Goal: Task Accomplishment & Management: Manage account settings

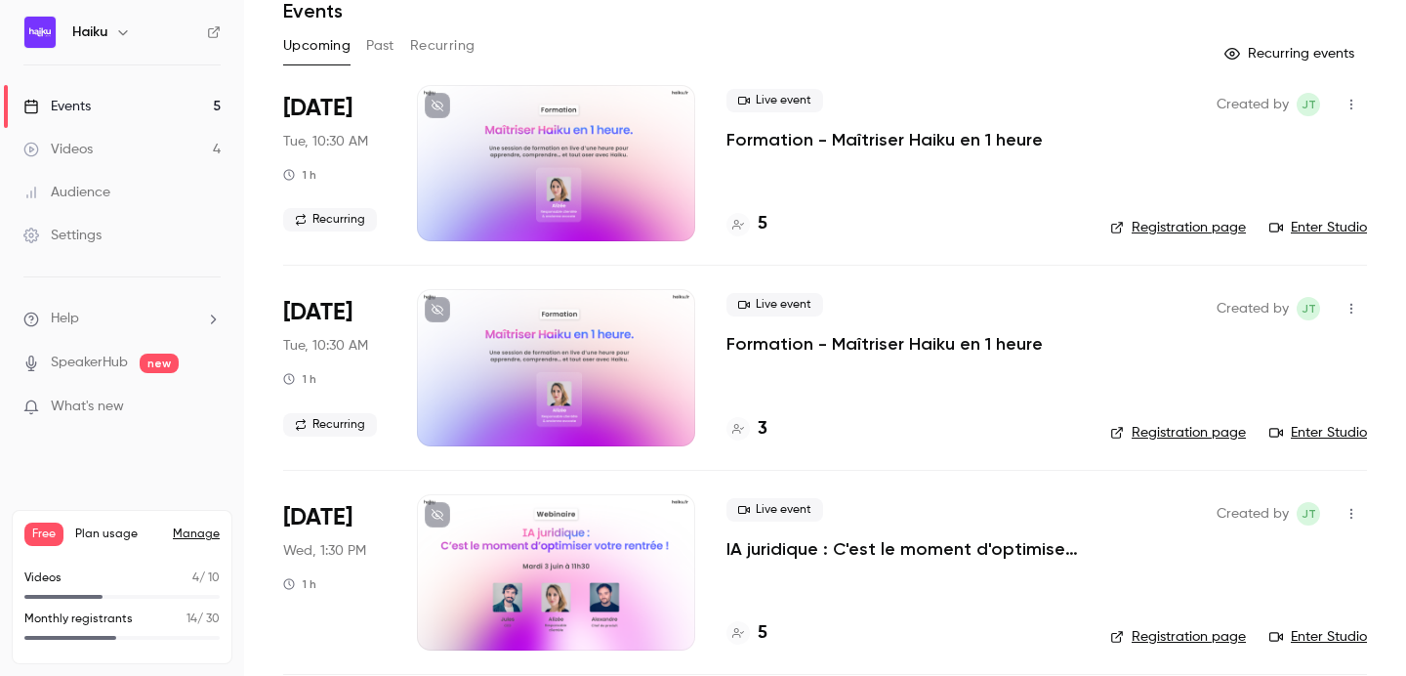
scroll to position [257, 0]
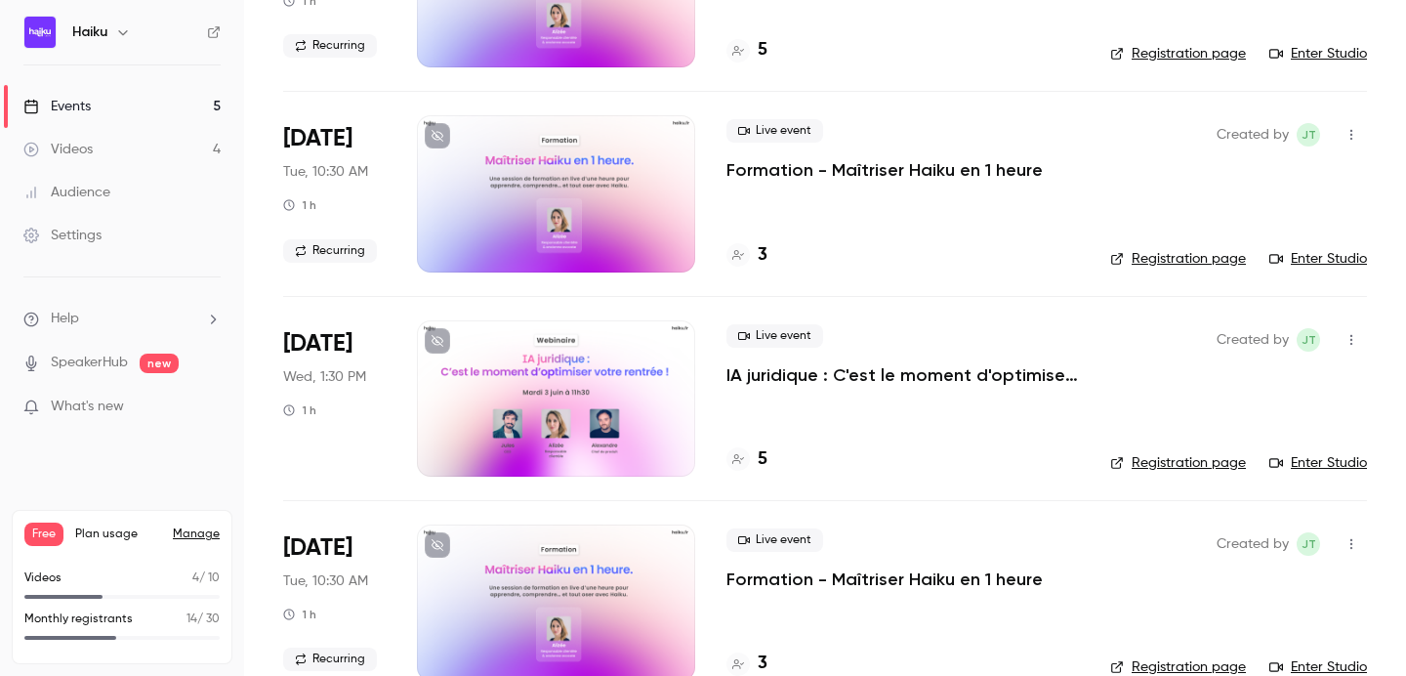
click at [582, 358] on div at bounding box center [556, 398] width 278 height 156
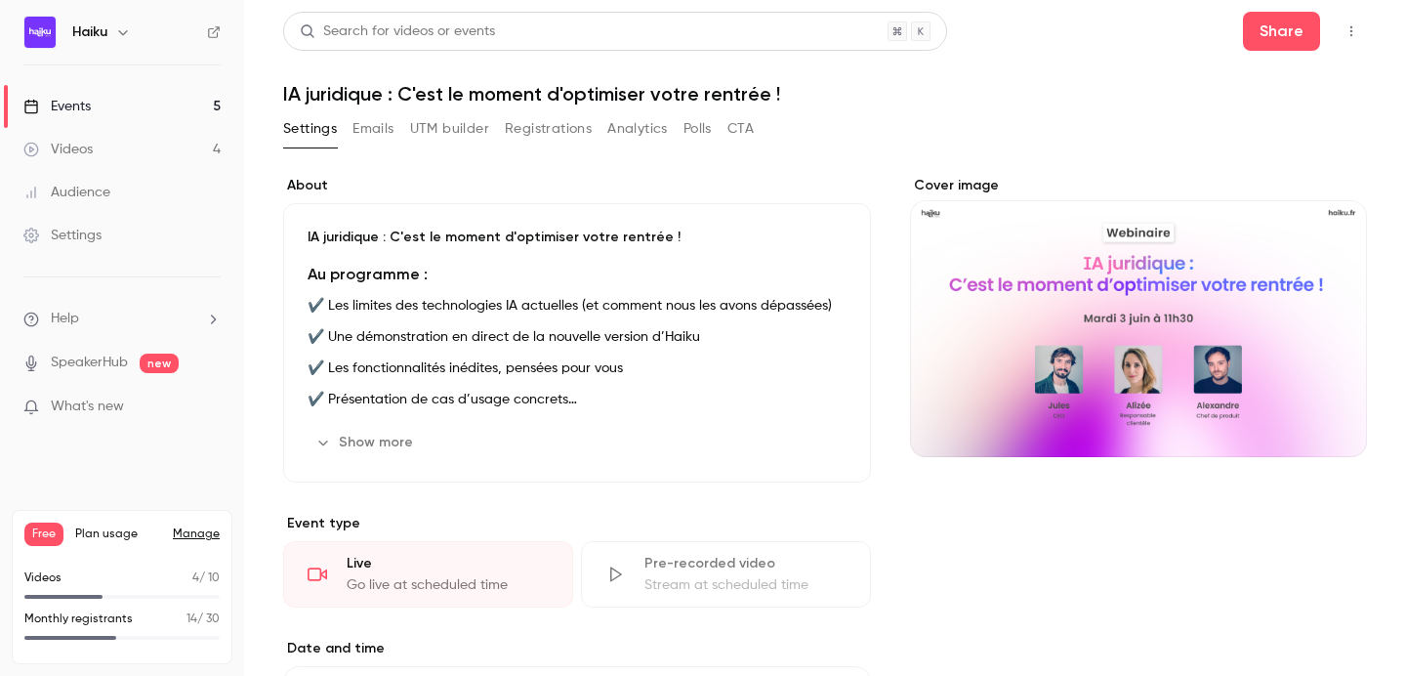
click at [559, 128] on button "Registrations" at bounding box center [548, 128] width 87 height 31
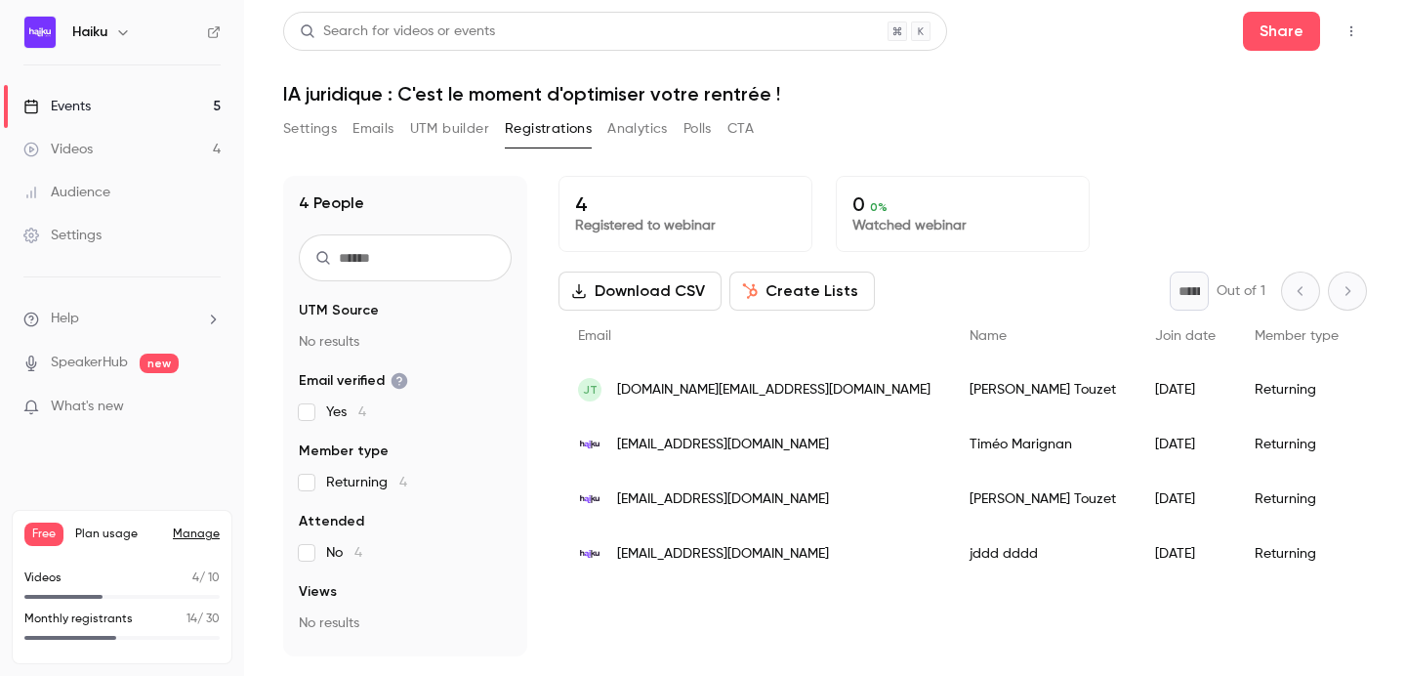
click at [365, 133] on button "Emails" at bounding box center [373, 128] width 41 height 31
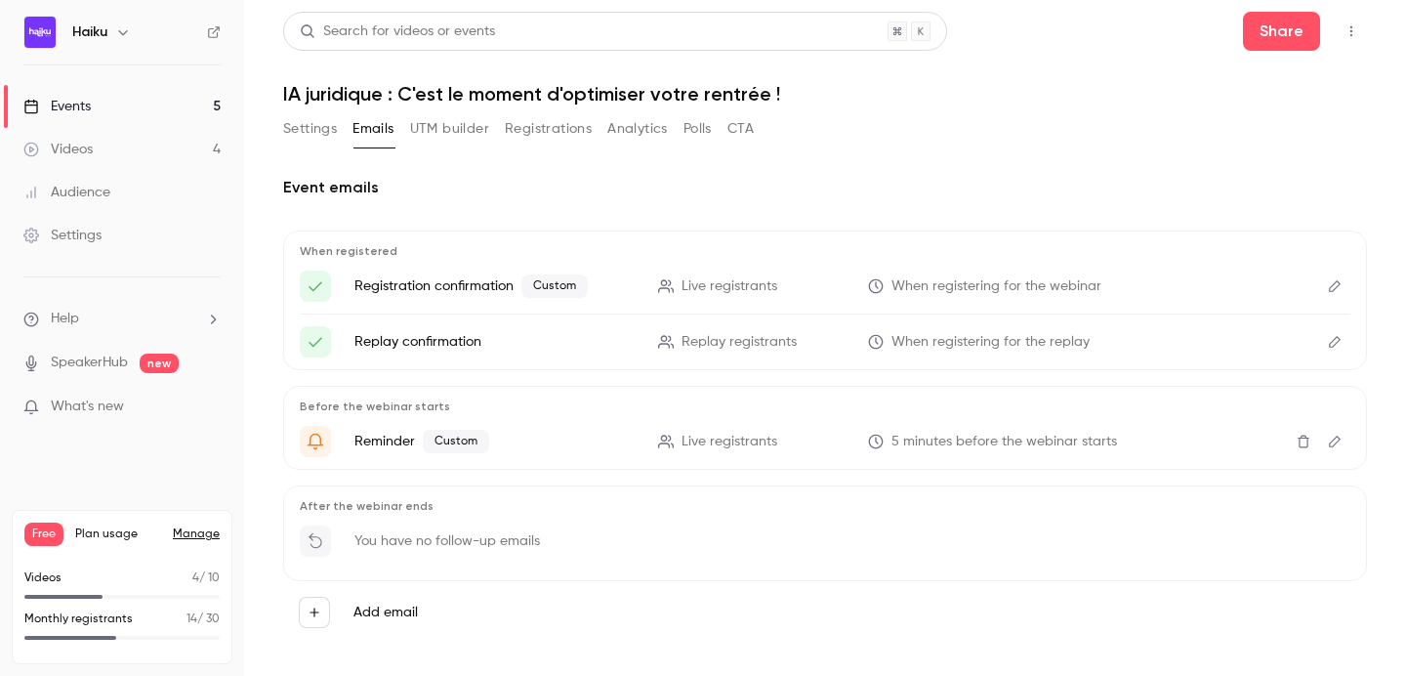
click at [440, 133] on button "UTM builder" at bounding box center [449, 128] width 79 height 31
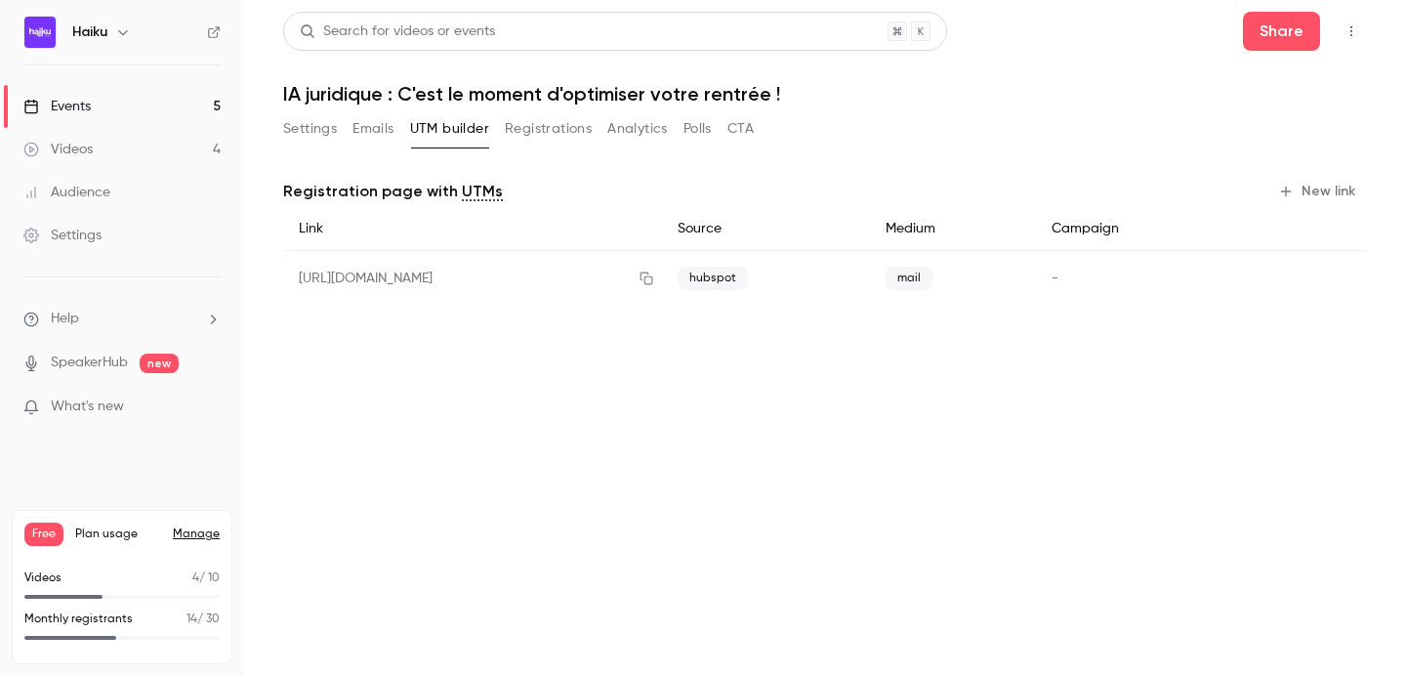
click at [550, 120] on button "Registrations" at bounding box center [548, 128] width 87 height 31
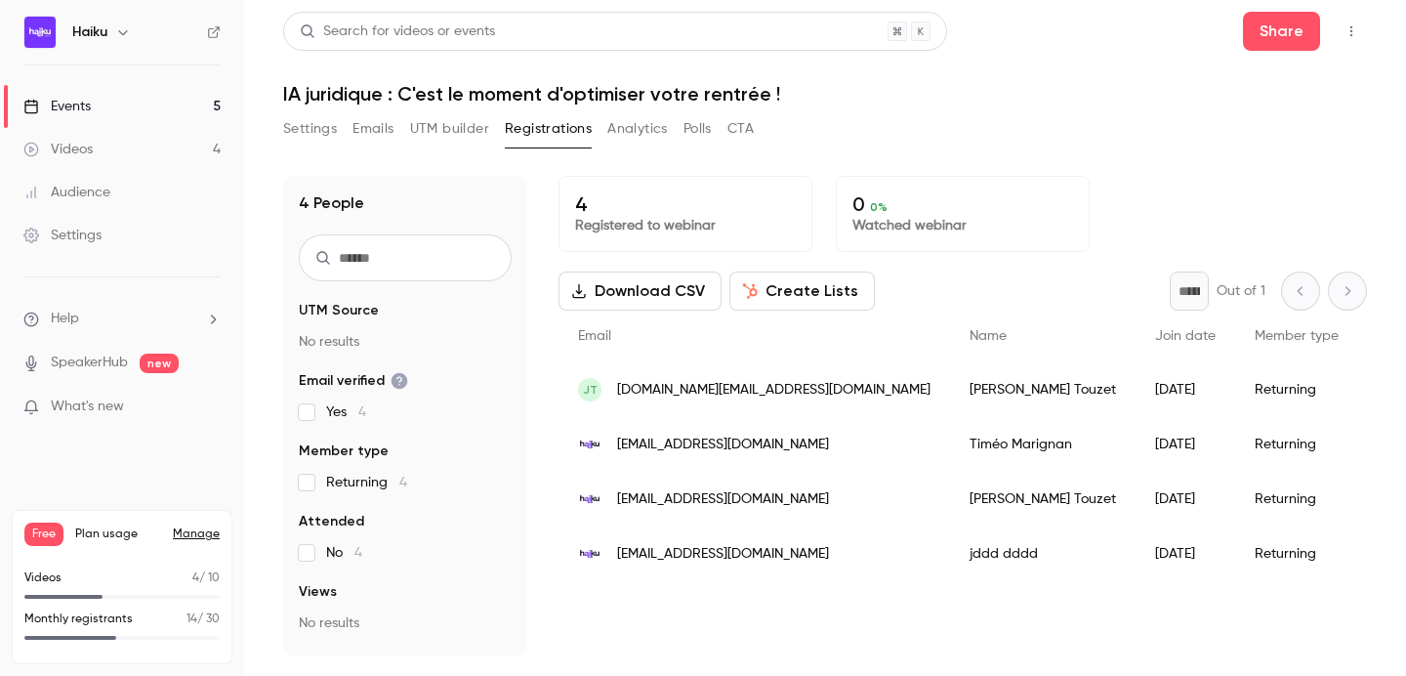
click at [369, 129] on button "Emails" at bounding box center [373, 128] width 41 height 31
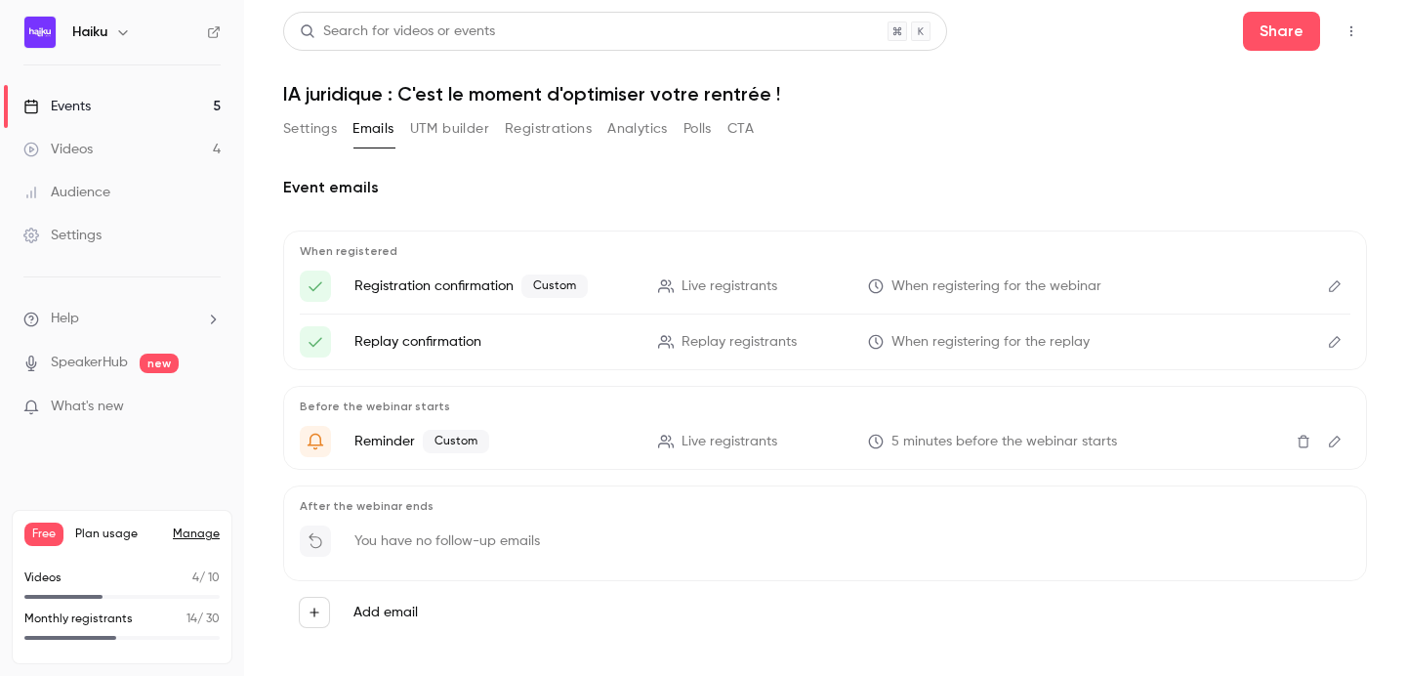
click at [1332, 289] on icon "Edit" at bounding box center [1335, 286] width 16 height 14
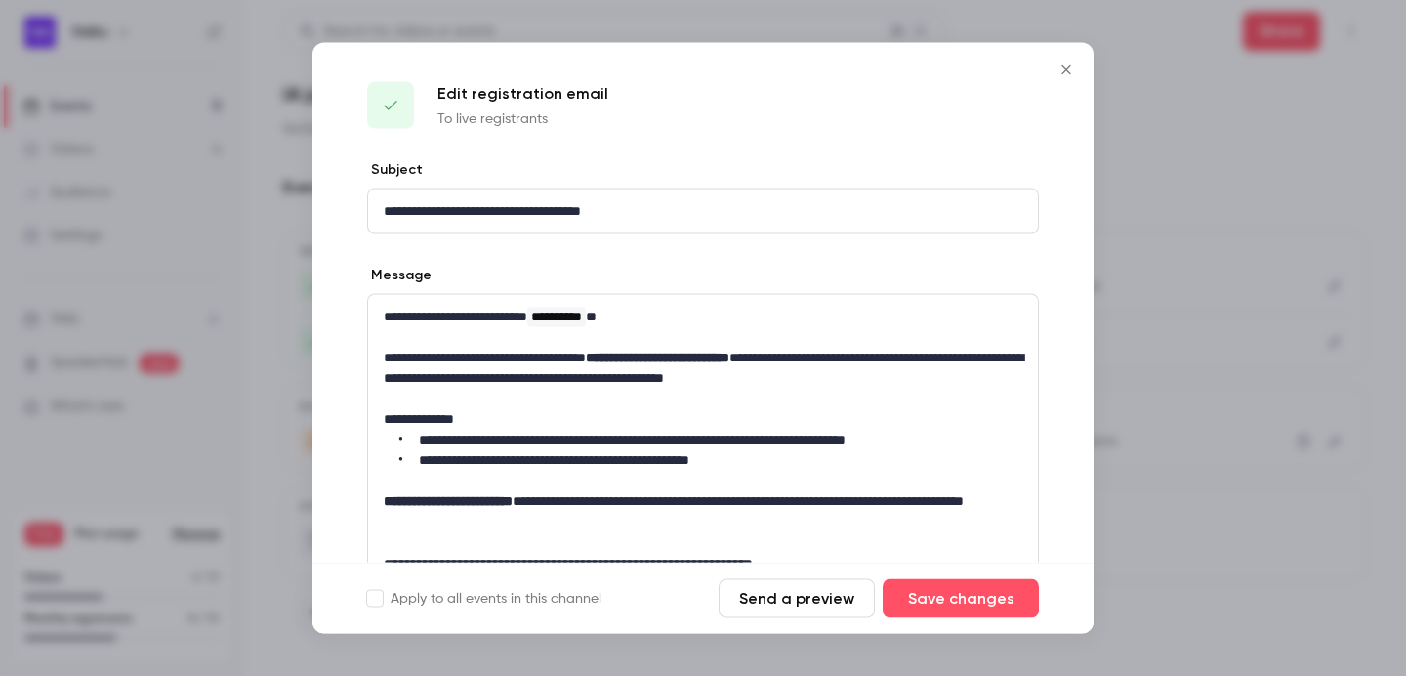
click at [401, 212] on p "**********" at bounding box center [703, 211] width 639 height 21
click at [665, 217] on p "**********" at bounding box center [703, 211] width 639 height 21
click at [398, 212] on p "**********" at bounding box center [703, 211] width 639 height 21
click at [648, 202] on p "**********" at bounding box center [703, 211] width 639 height 21
click at [936, 583] on button "Save changes" at bounding box center [961, 598] width 156 height 39
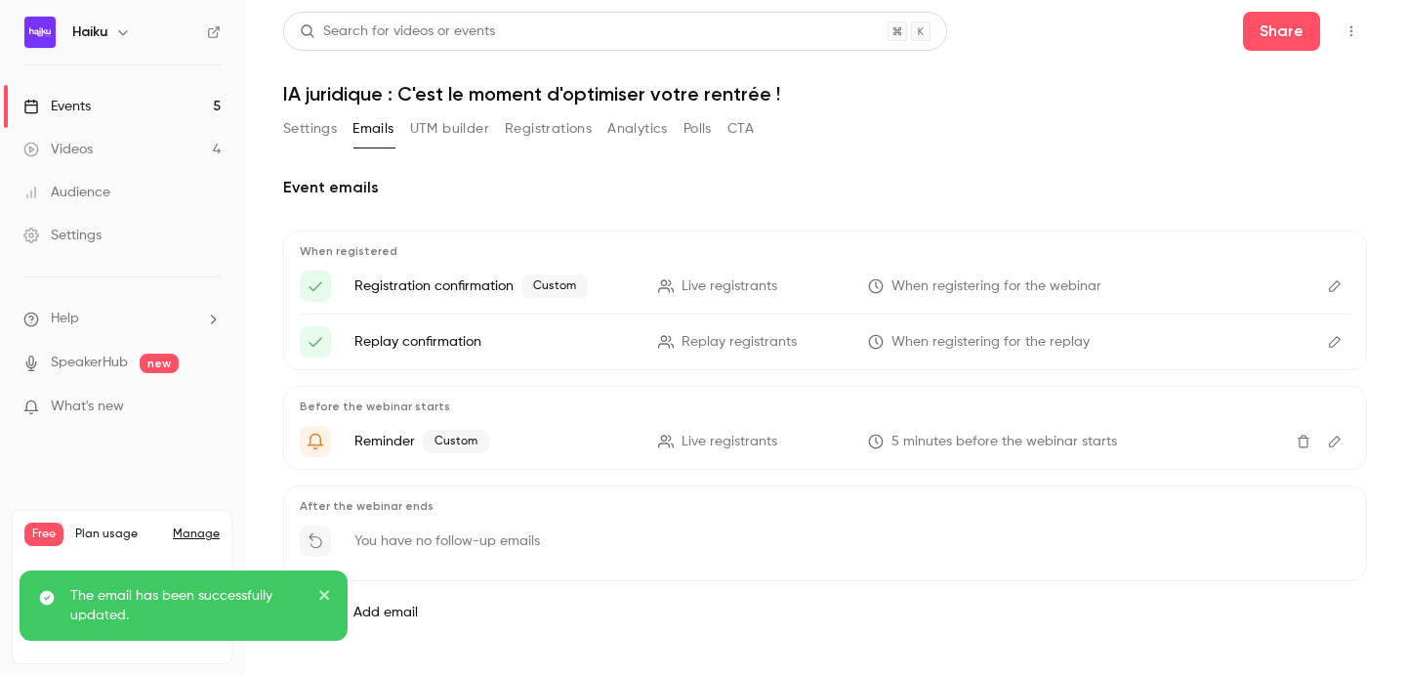
click at [535, 133] on button "Registrations" at bounding box center [548, 128] width 87 height 31
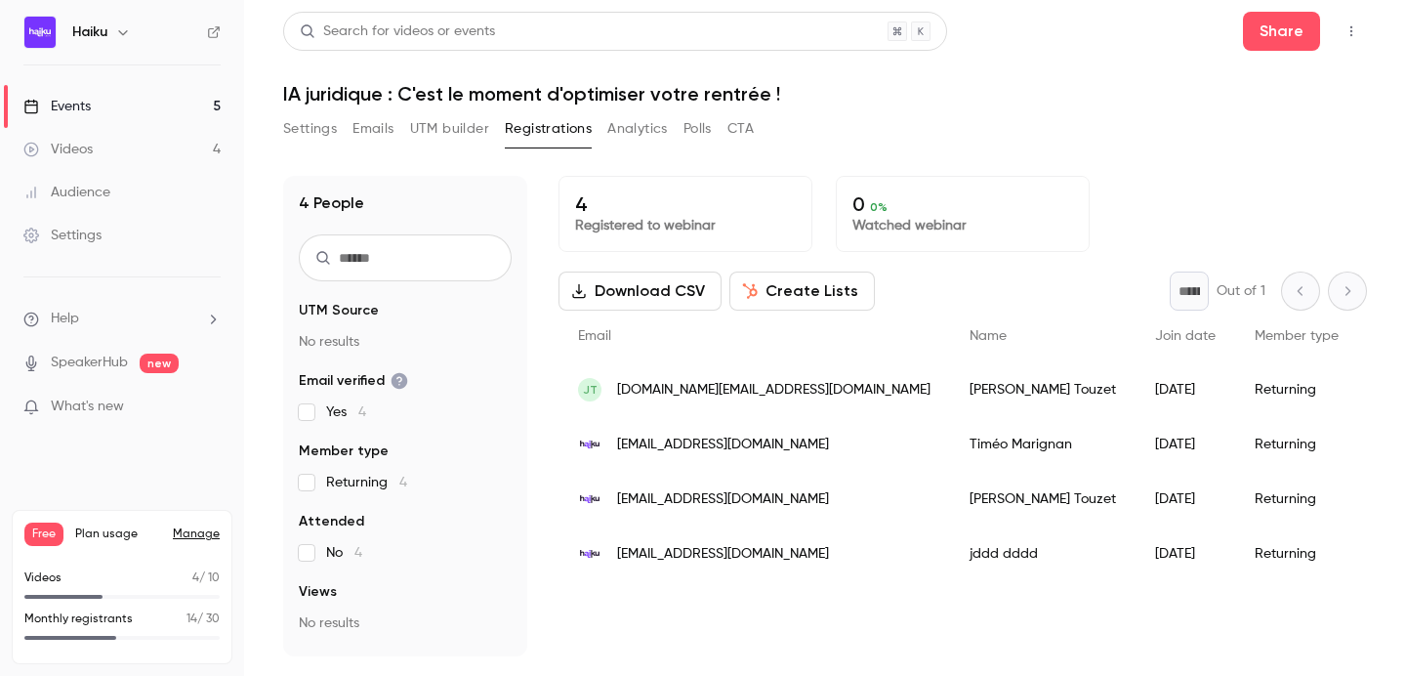
click at [435, 126] on button "UTM builder" at bounding box center [449, 128] width 79 height 31
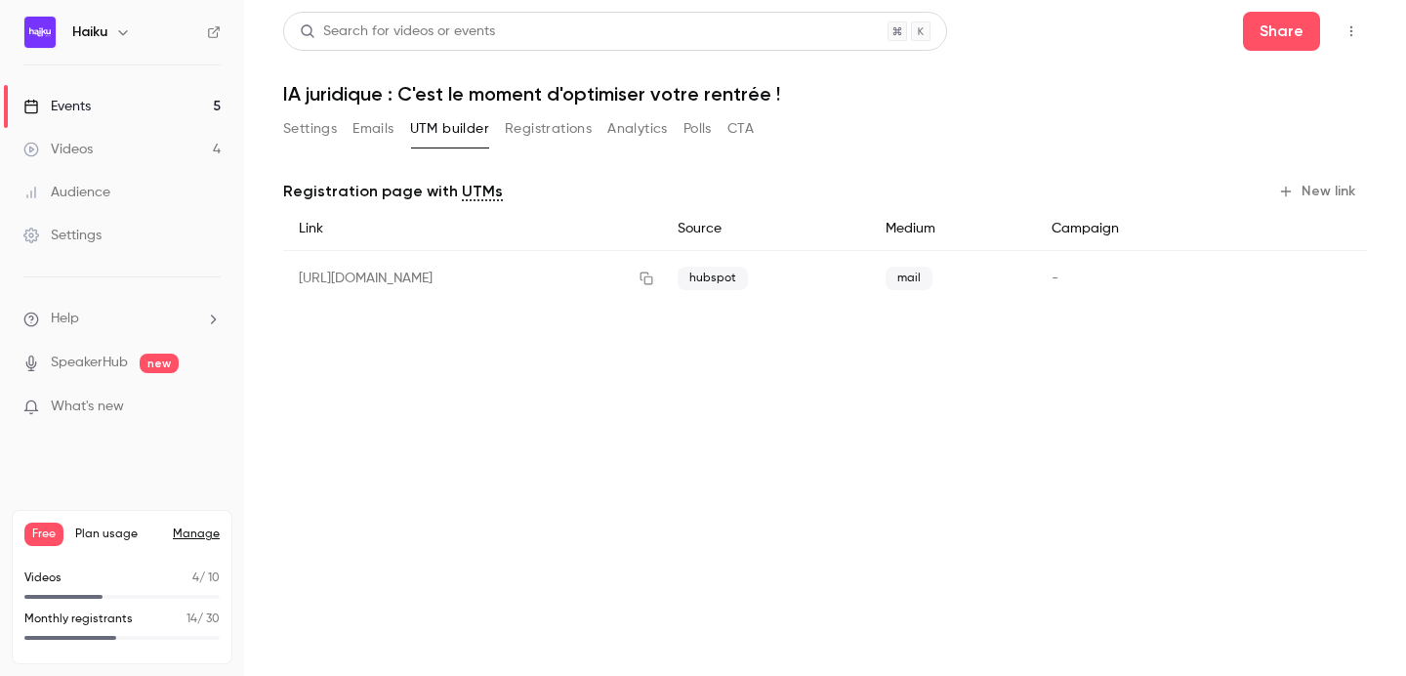
click at [544, 126] on button "Registrations" at bounding box center [548, 128] width 87 height 31
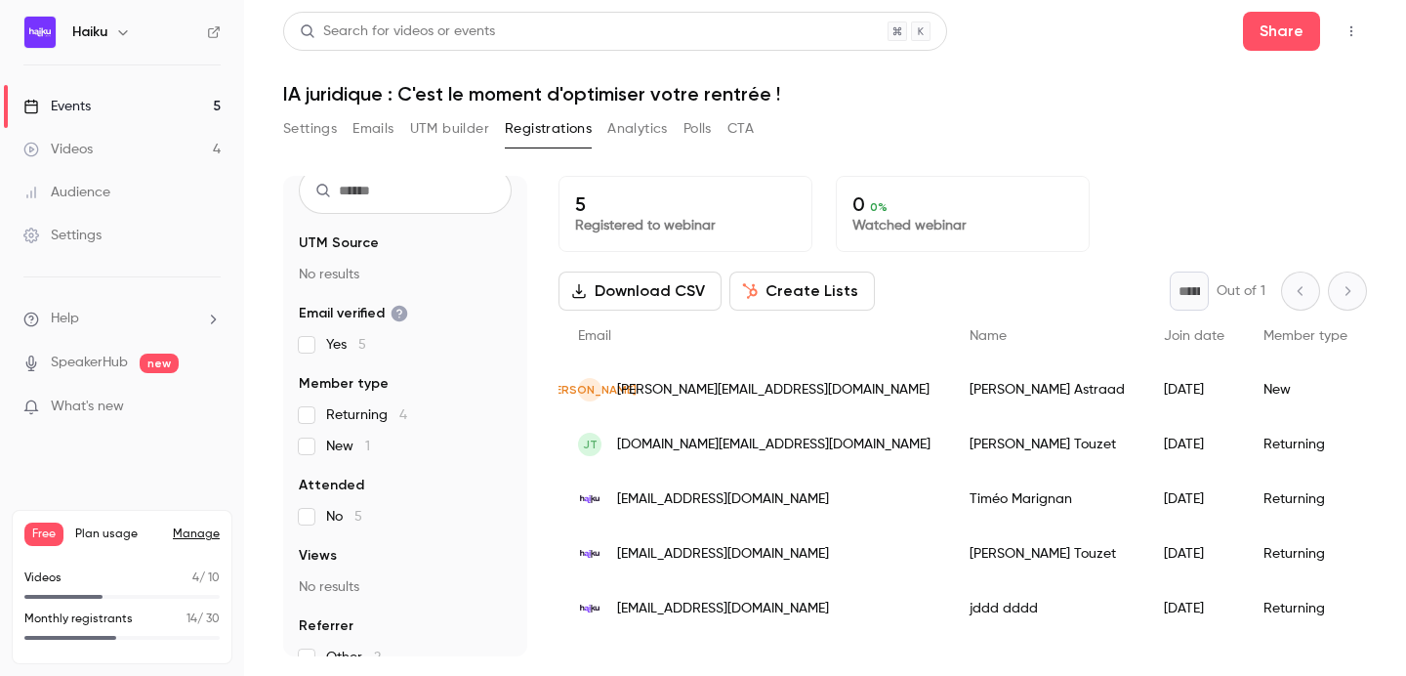
scroll to position [76, 0]
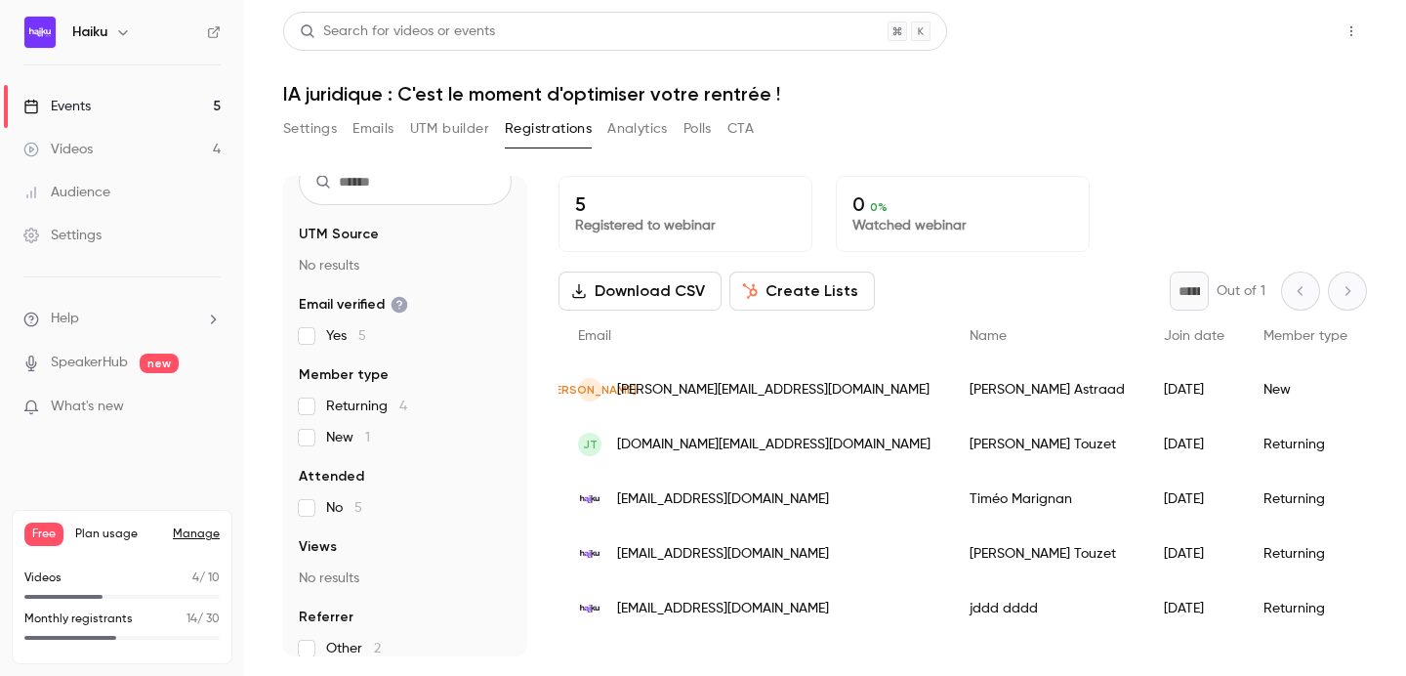
click at [1299, 21] on button "Share" at bounding box center [1281, 31] width 77 height 39
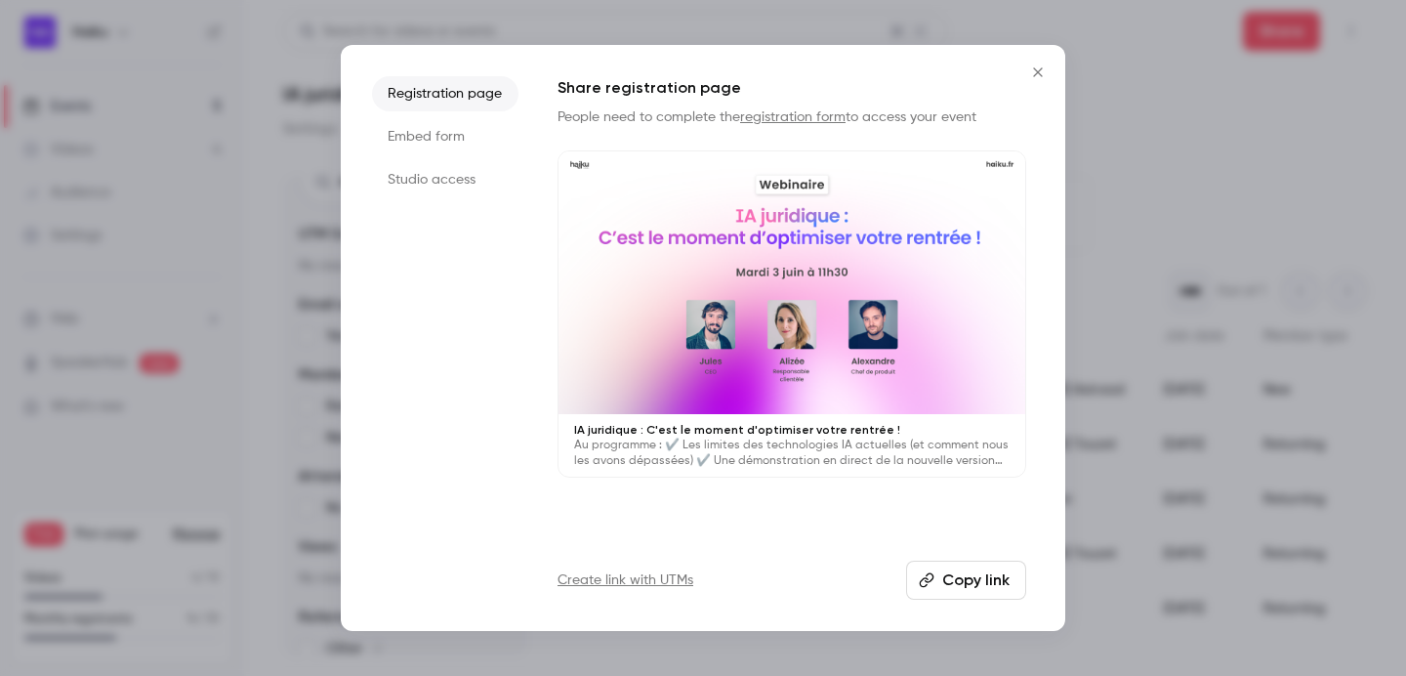
click at [412, 132] on li "Embed form" at bounding box center [445, 136] width 147 height 35
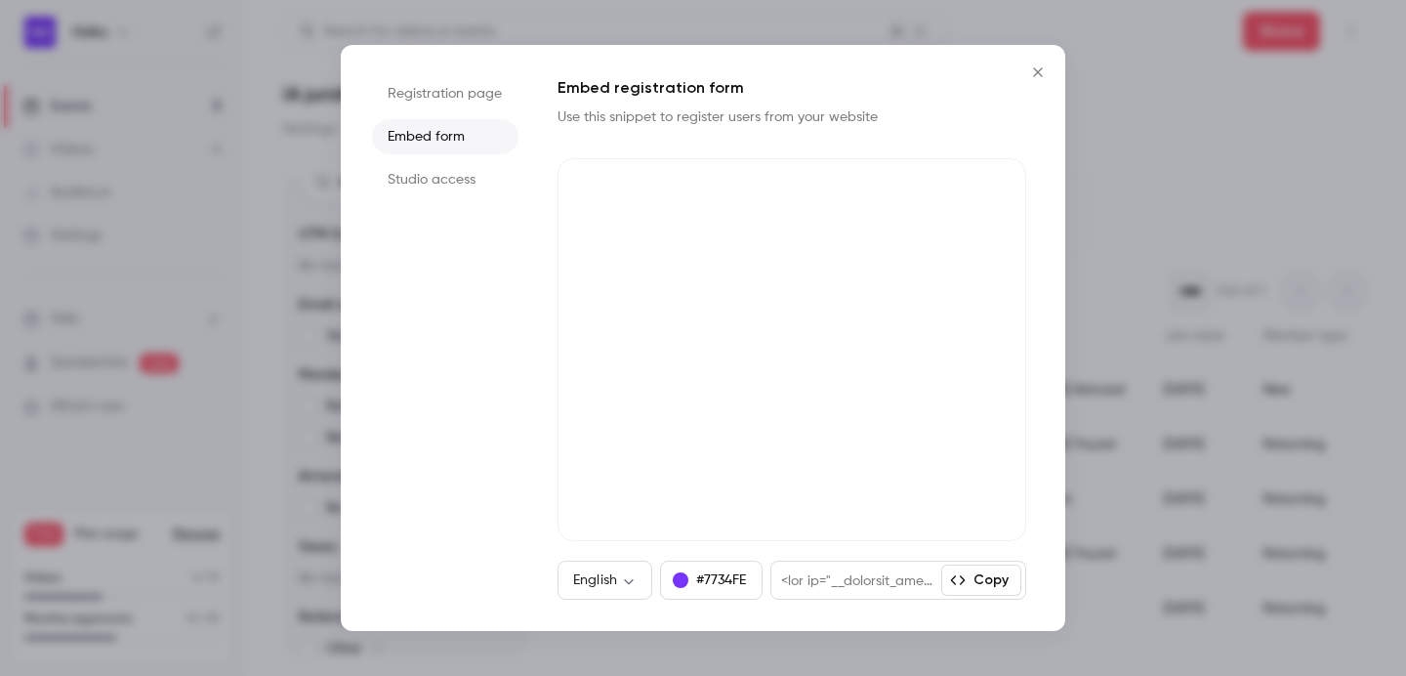
click at [1039, 74] on icon "Close" at bounding box center [1037, 71] width 9 height 9
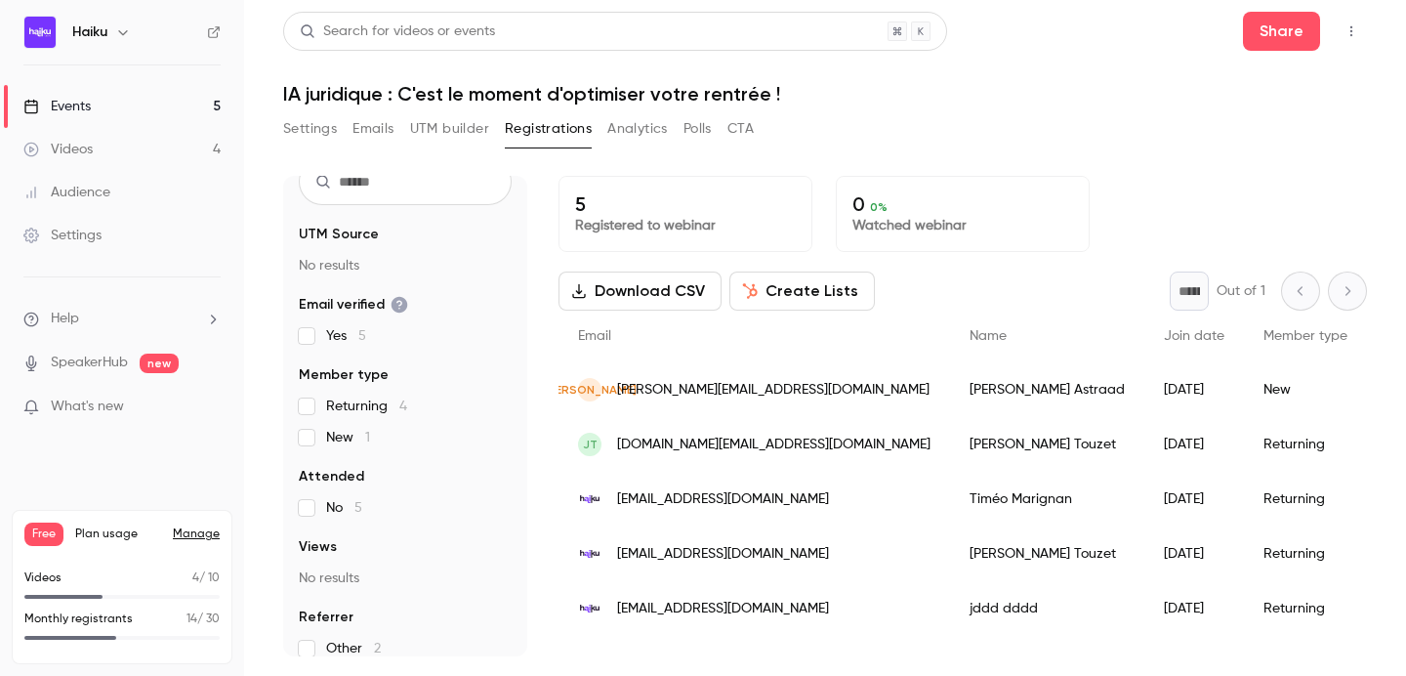
click at [950, 387] on div "Jalal Astraad" at bounding box center [1047, 389] width 194 height 55
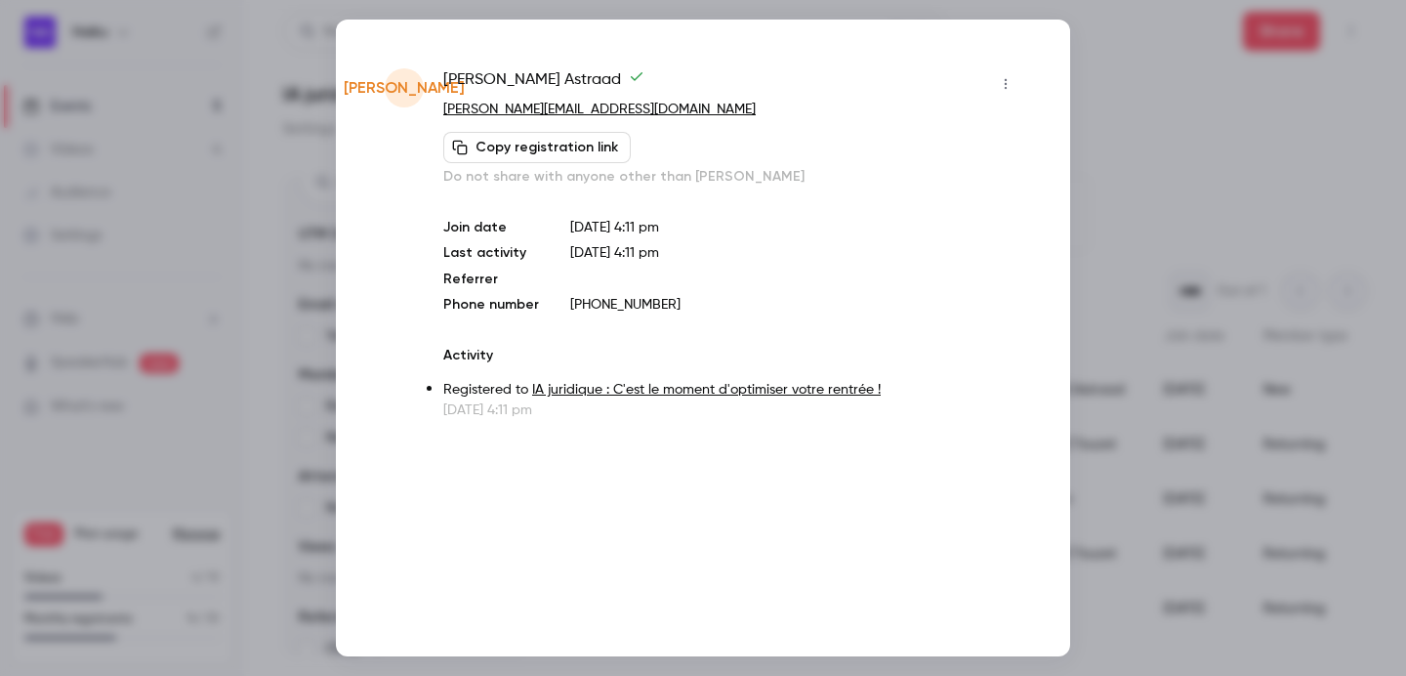
click at [577, 152] on button "Copy registration link" at bounding box center [537, 147] width 188 height 31
click at [1096, 66] on div at bounding box center [703, 338] width 1406 height 676
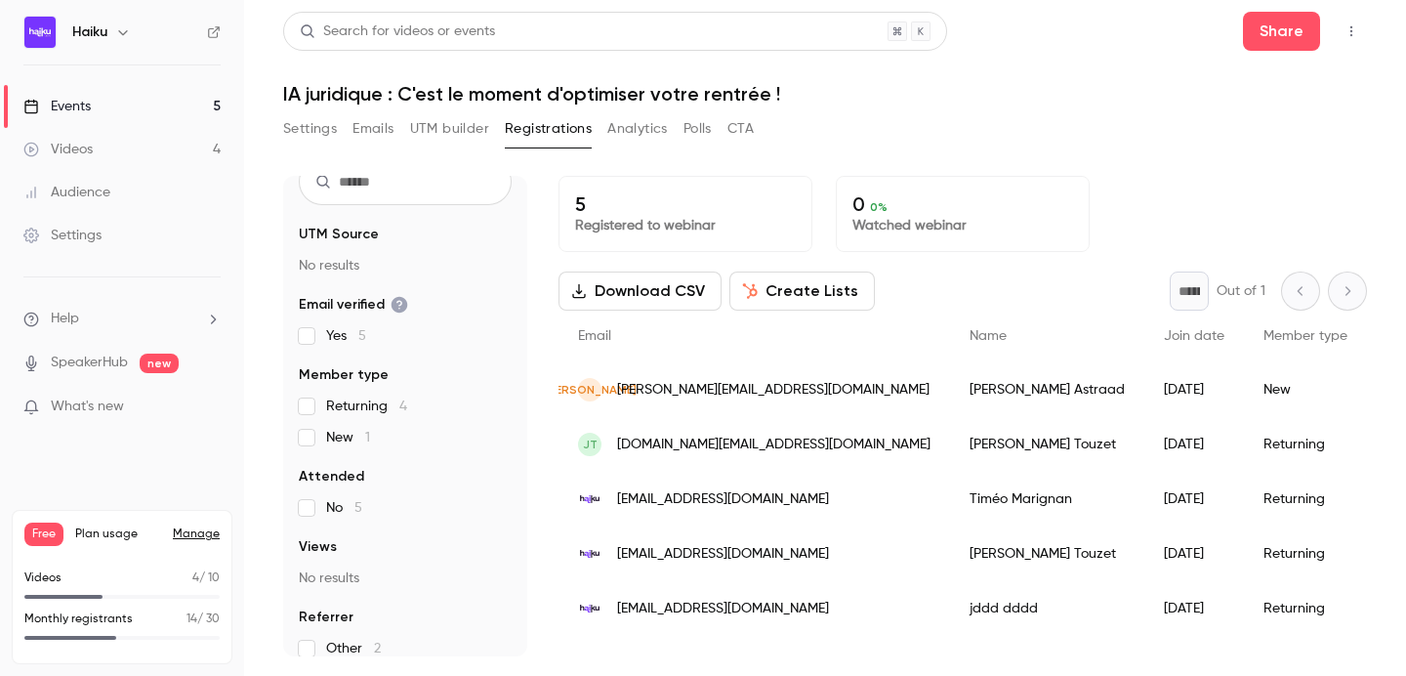
click at [100, 396] on ul "Help SpeakerHub new What's new" at bounding box center [122, 364] width 244 height 175
click at [101, 409] on span "What's new" at bounding box center [87, 407] width 73 height 21
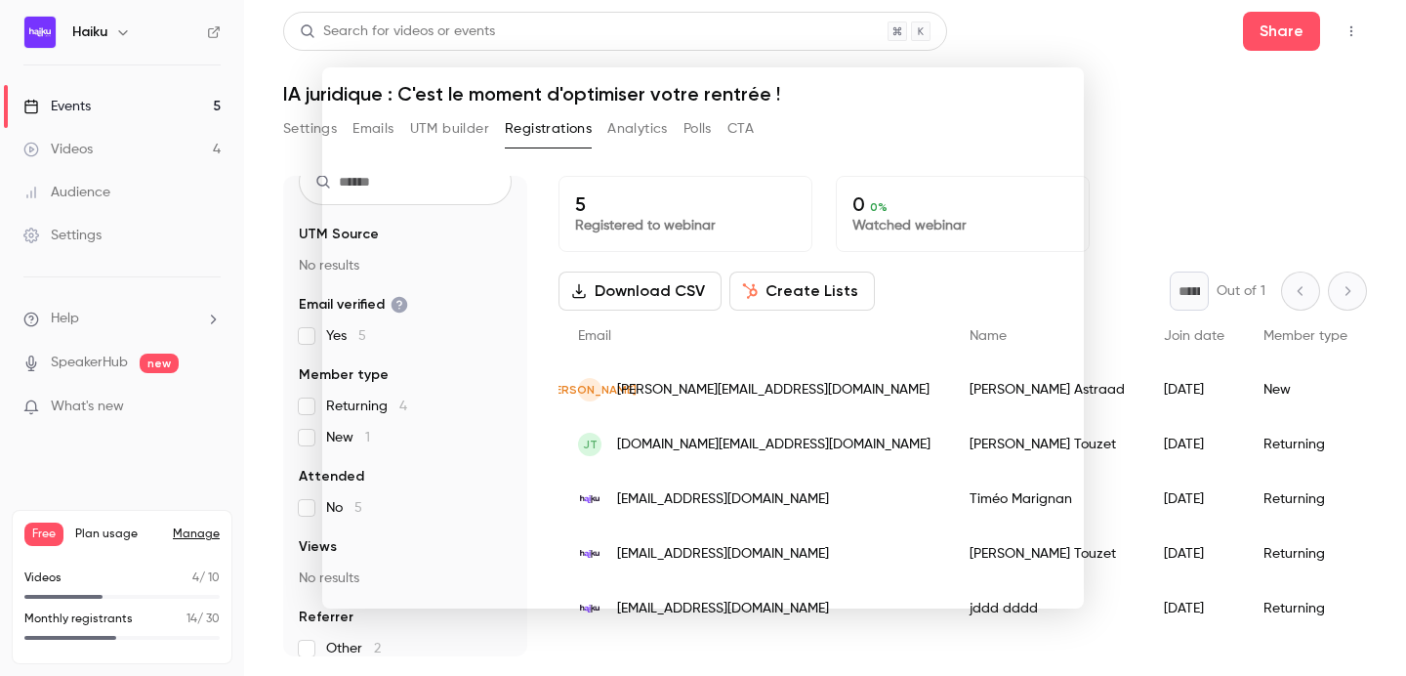
click at [1113, 118] on div at bounding box center [703, 338] width 1406 height 676
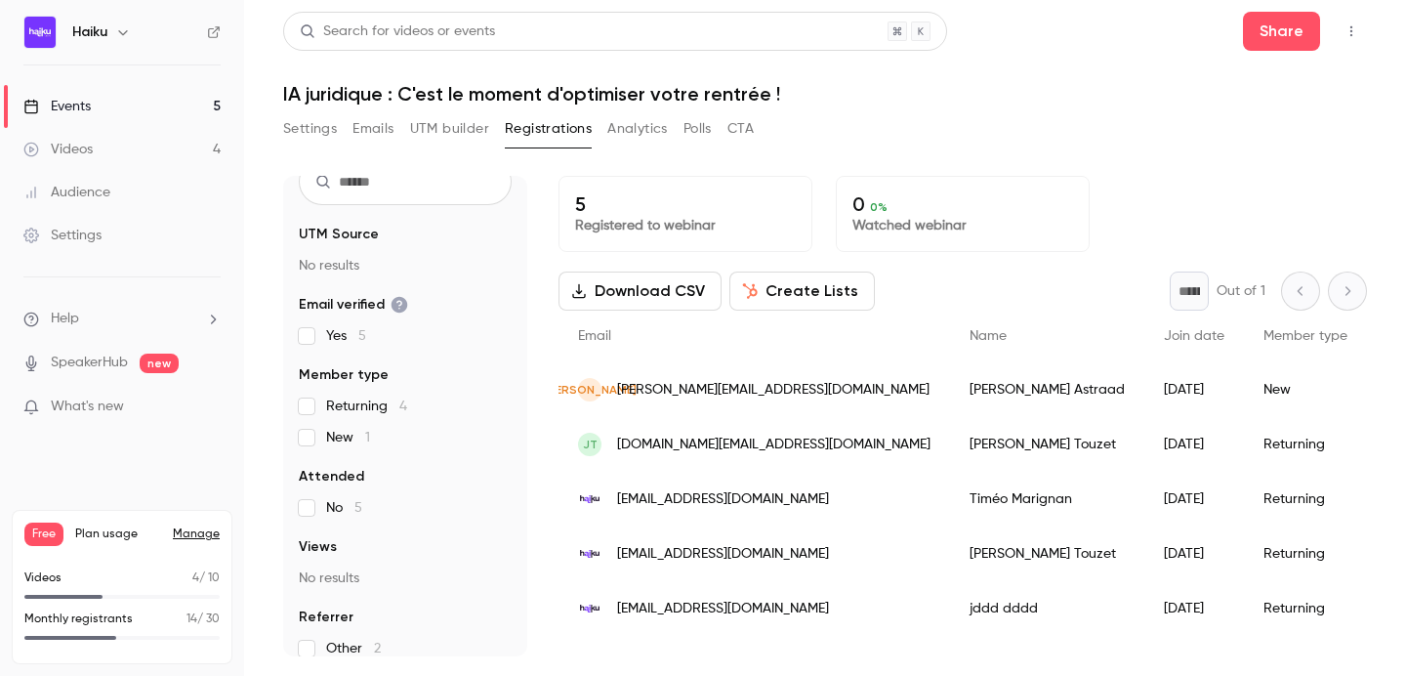
click at [105, 234] on link "Settings" at bounding box center [122, 235] width 244 height 43
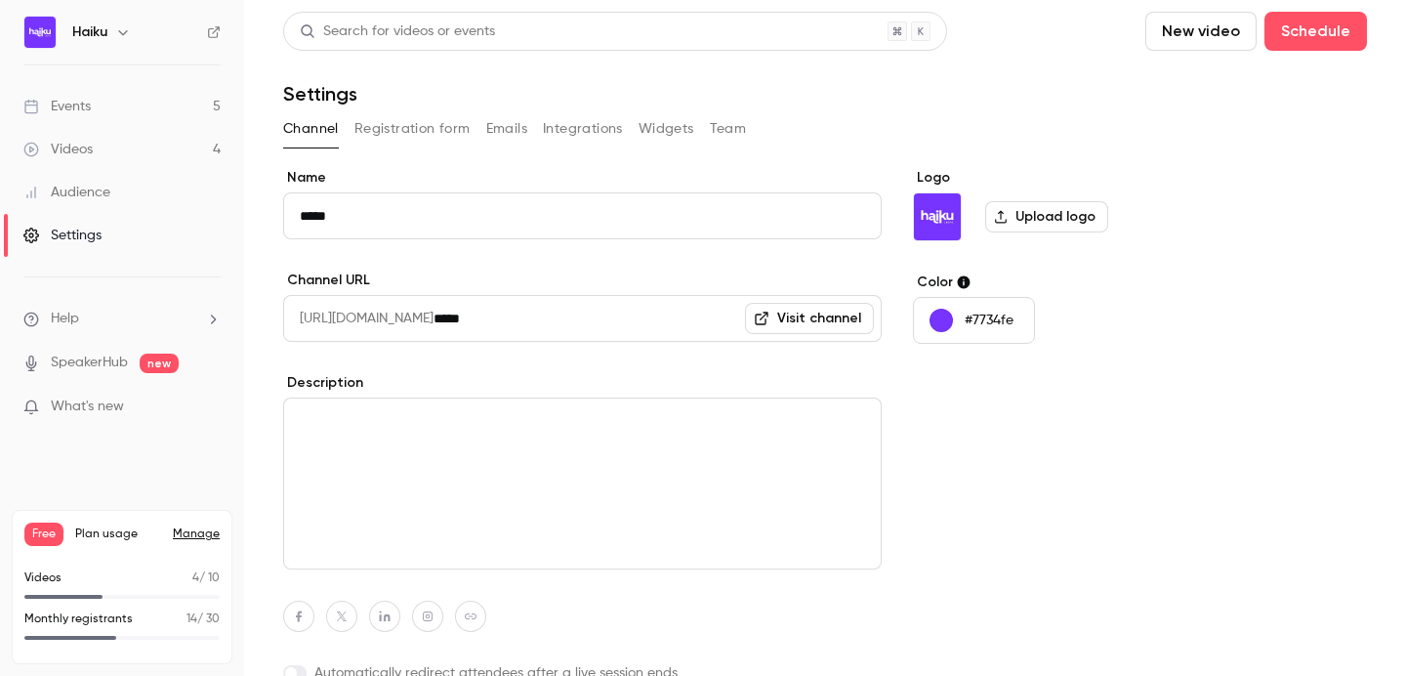
click at [563, 127] on button "Integrations" at bounding box center [583, 128] width 80 height 31
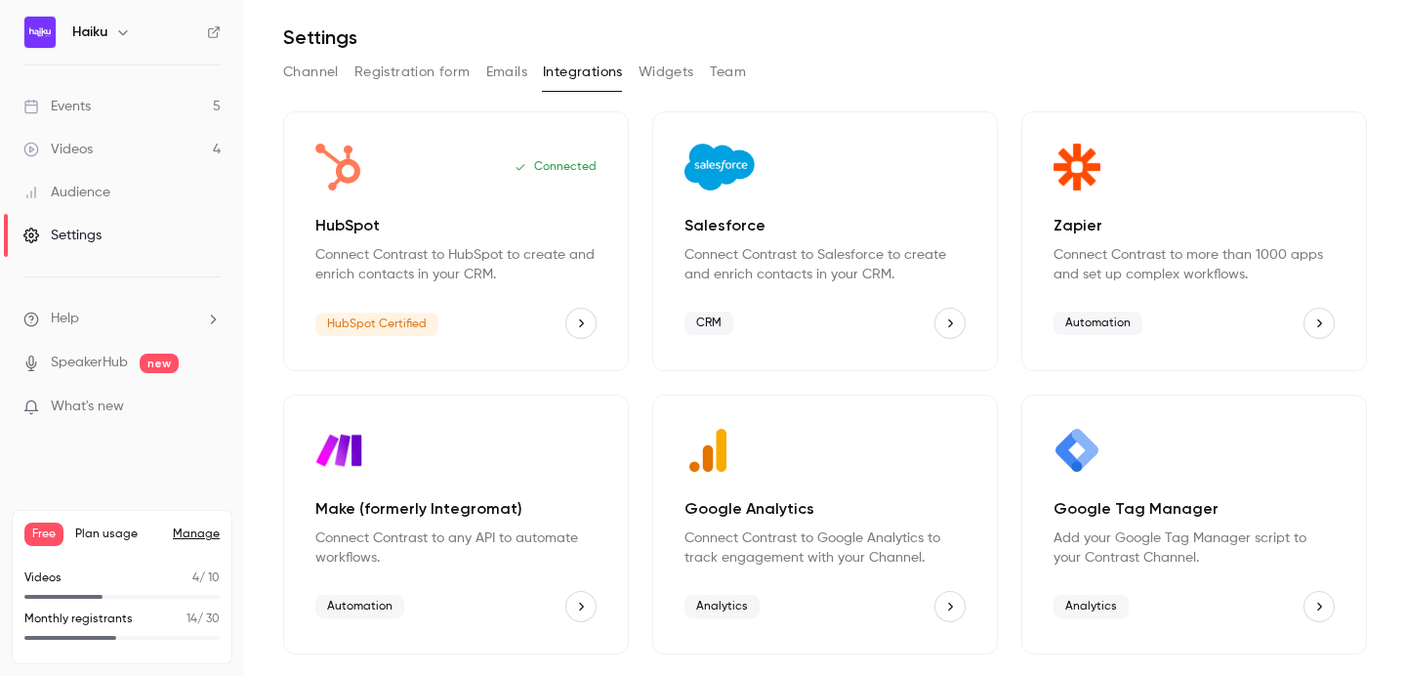
scroll to position [85, 0]
